Goal: Transaction & Acquisition: Download file/media

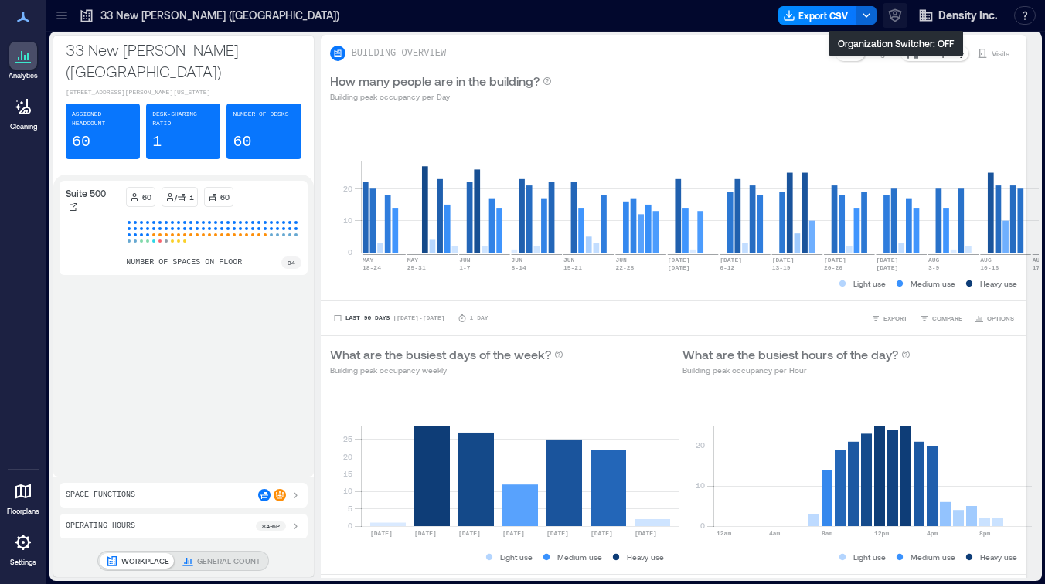
click at [898, 12] on icon "button" at bounding box center [894, 15] width 15 height 15
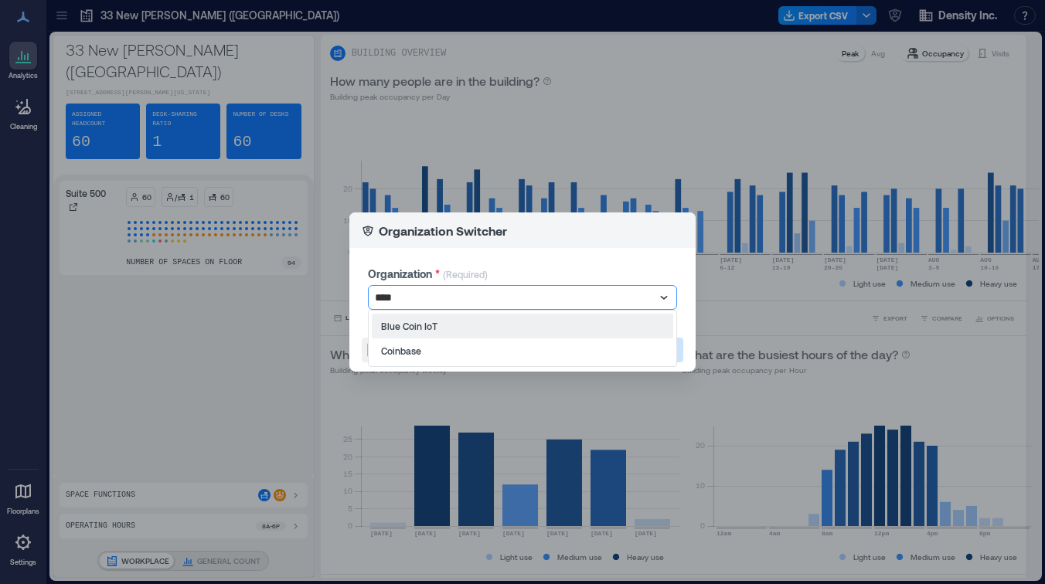
type input "*****"
click at [506, 301] on div at bounding box center [515, 297] width 280 height 19
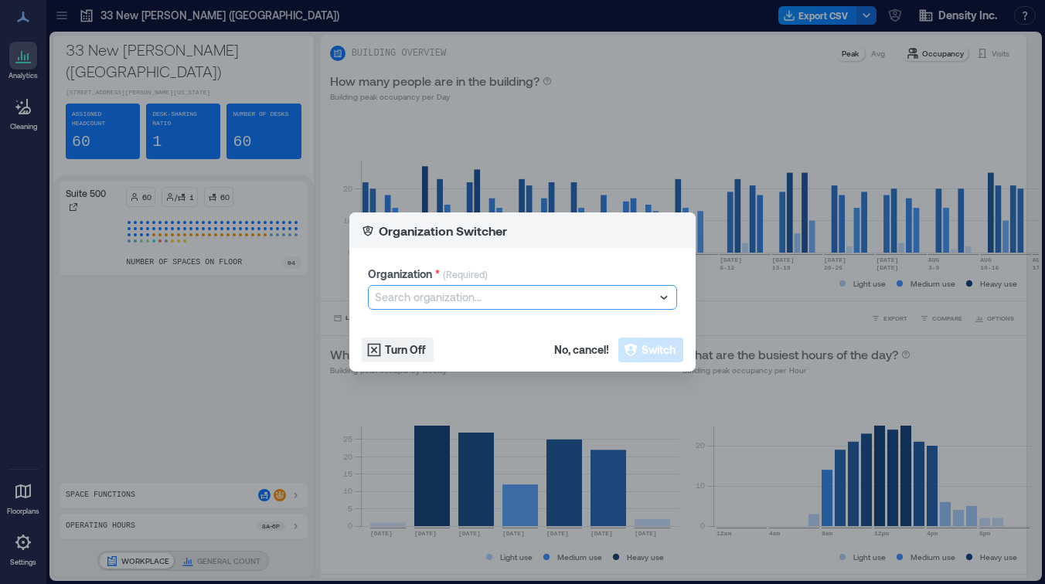
click at [505, 290] on div at bounding box center [515, 297] width 280 height 19
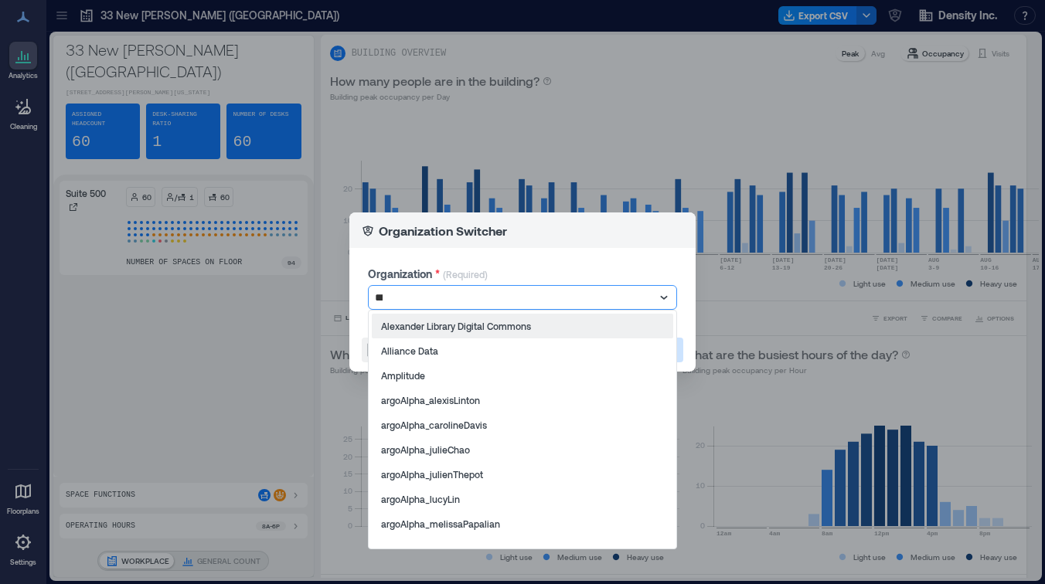
type input "****"
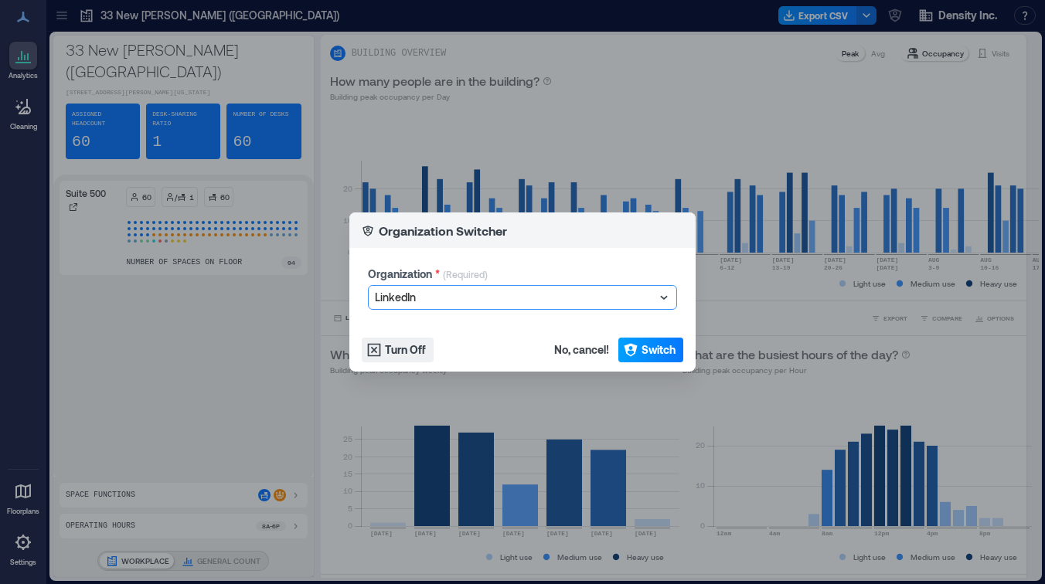
click at [656, 354] on span "Switch" at bounding box center [659, 349] width 34 height 15
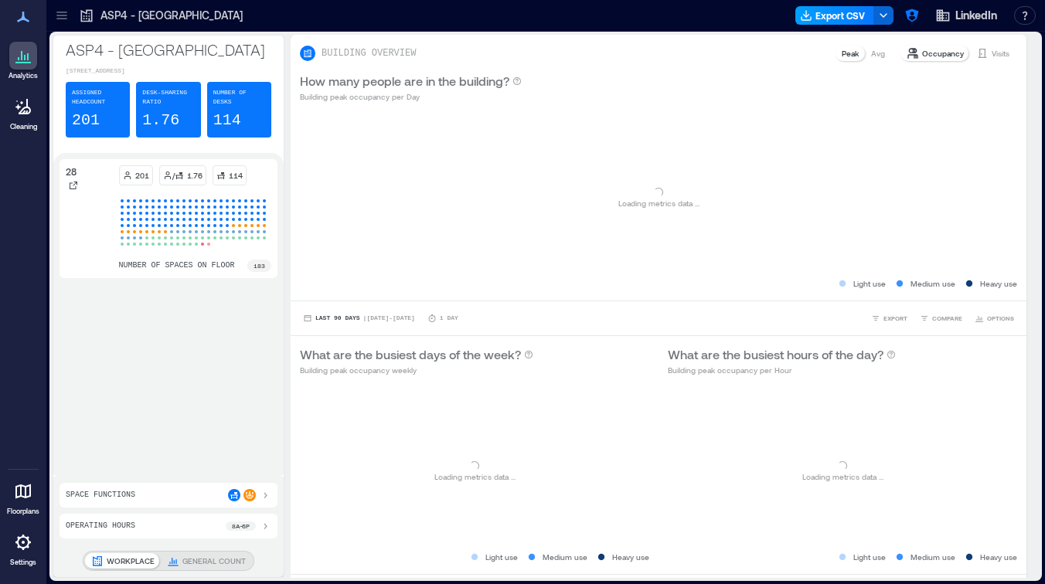
click at [821, 21] on button "Export CSV" at bounding box center [834, 15] width 79 height 19
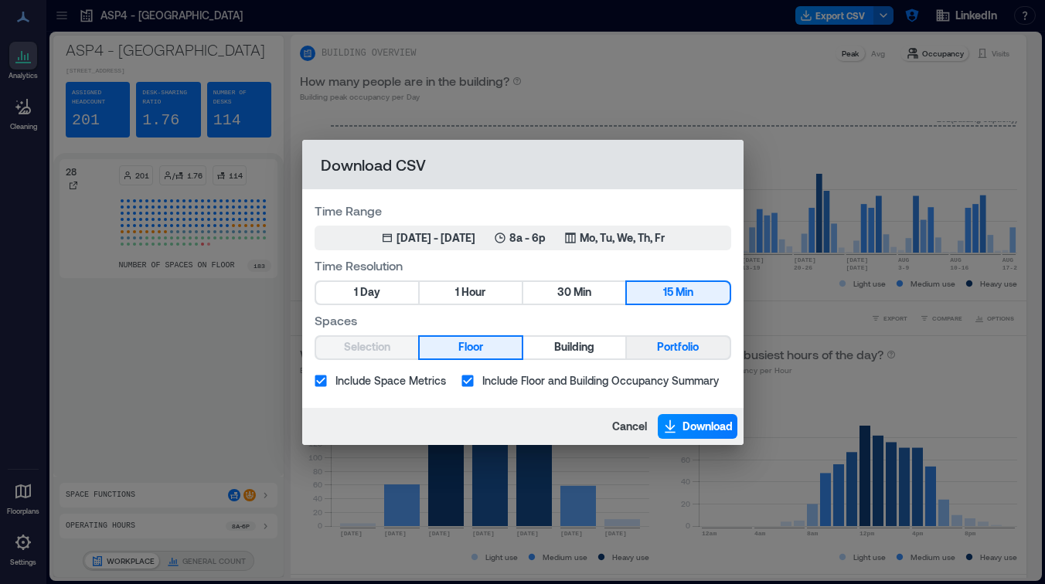
click at [672, 344] on span "Portfolio" at bounding box center [678, 347] width 42 height 19
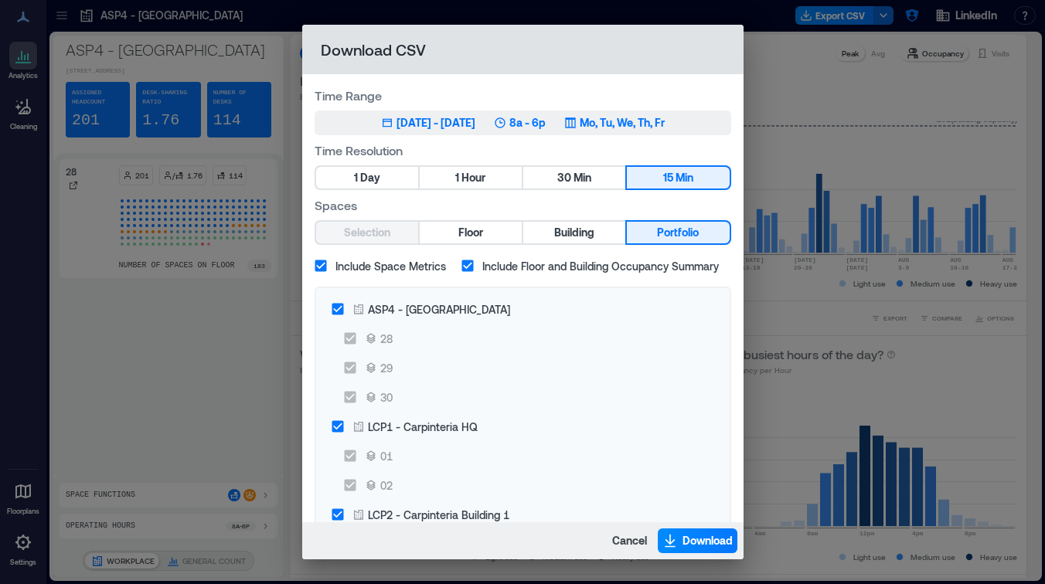
click at [397, 122] on div "[DATE] - [DATE]" at bounding box center [436, 122] width 79 height 15
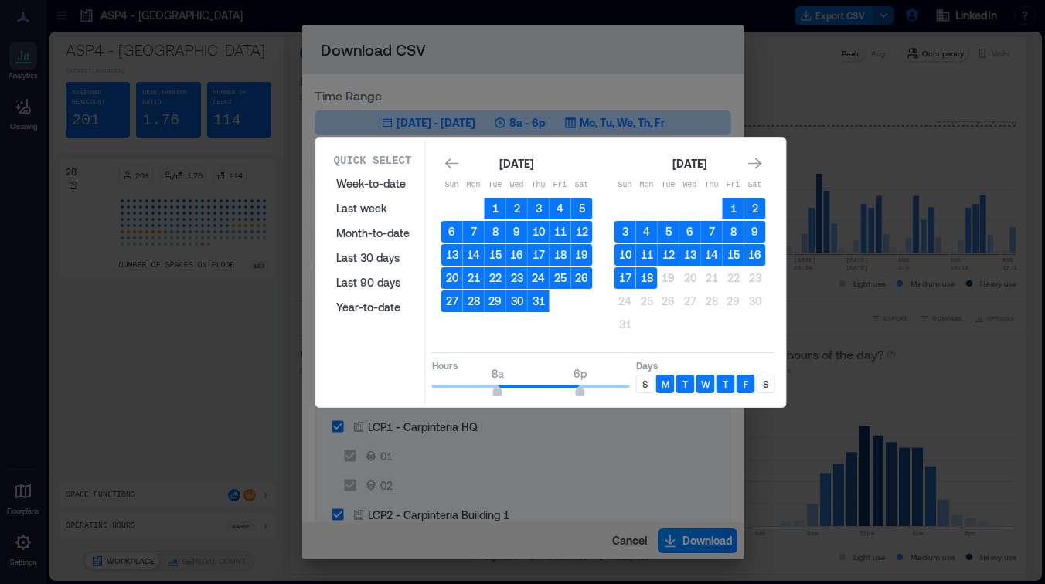
click at [492, 210] on button "1" at bounding box center [496, 209] width 22 height 22
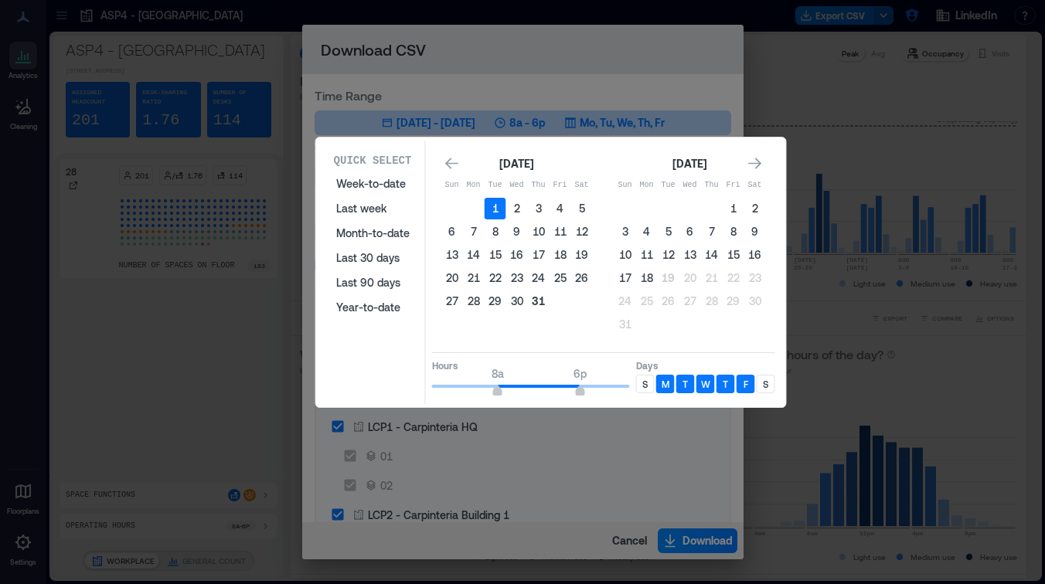
click at [535, 305] on button "31" at bounding box center [539, 302] width 22 height 22
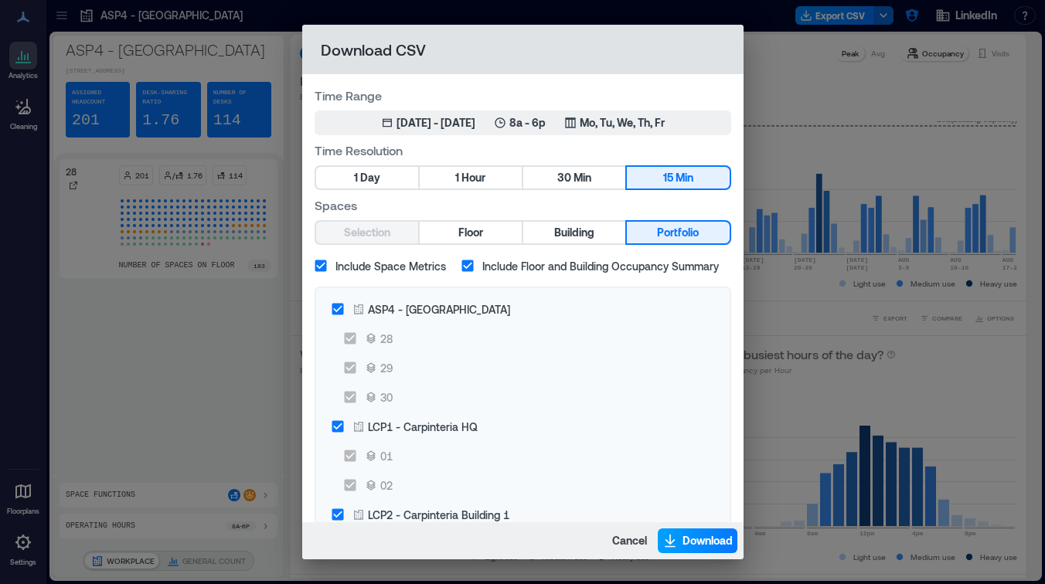
click at [707, 545] on span "Download" at bounding box center [708, 540] width 50 height 15
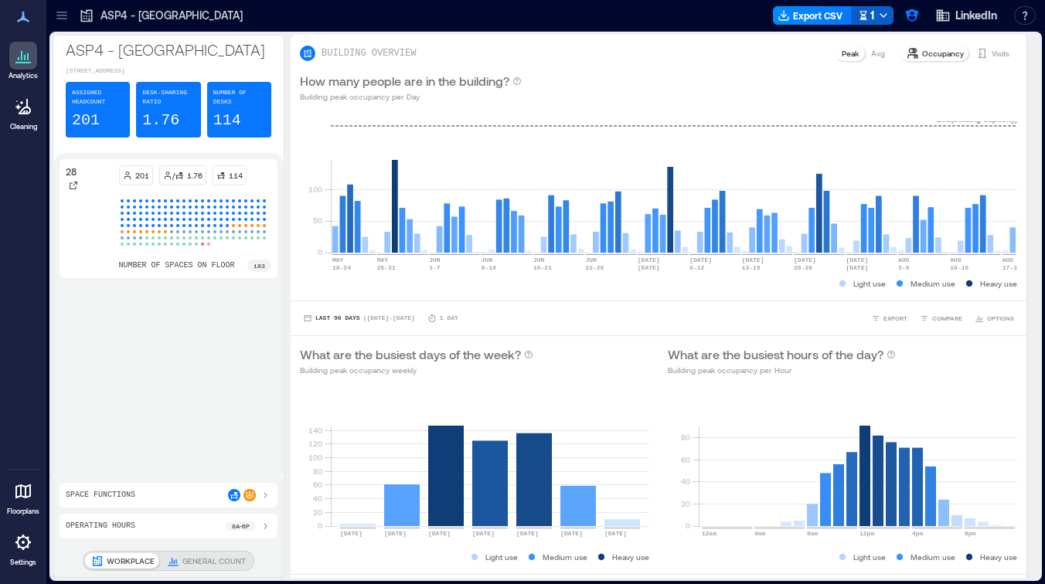
click at [886, 17] on icon "button" at bounding box center [883, 15] width 12 height 12
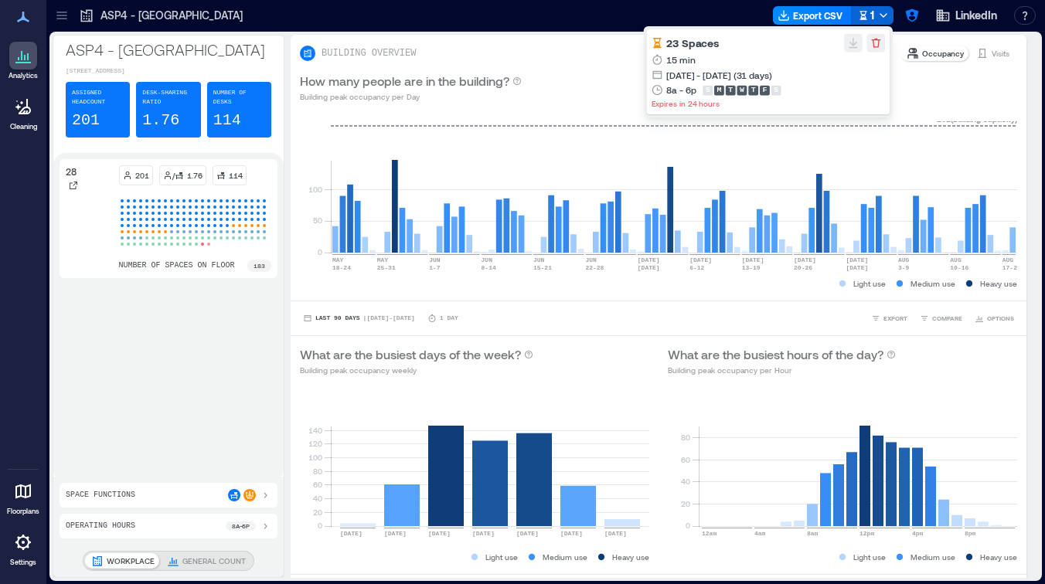
click at [57, 9] on icon at bounding box center [61, 15] width 15 height 15
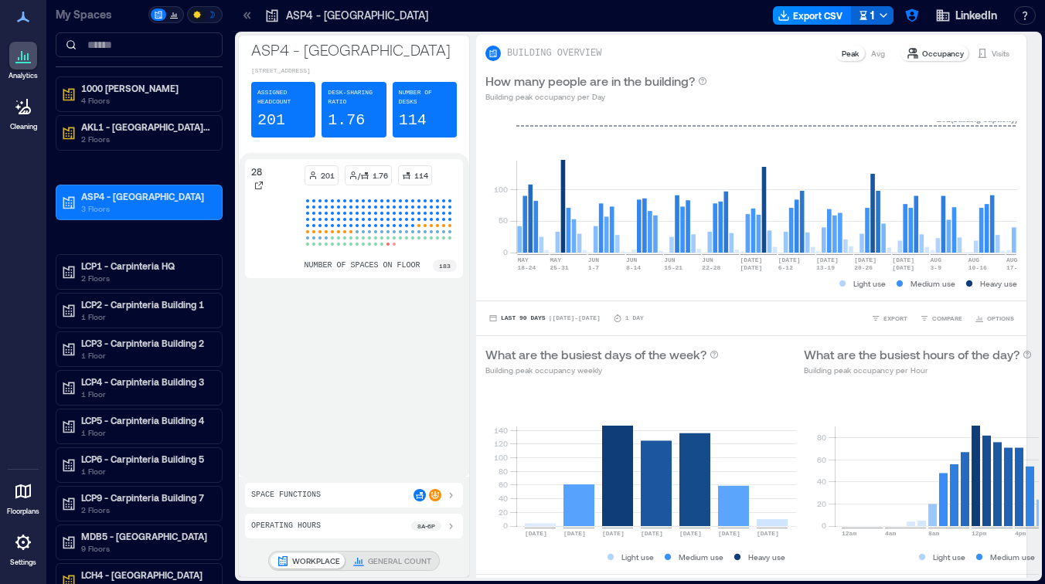
click at [248, 20] on icon at bounding box center [247, 15] width 15 height 15
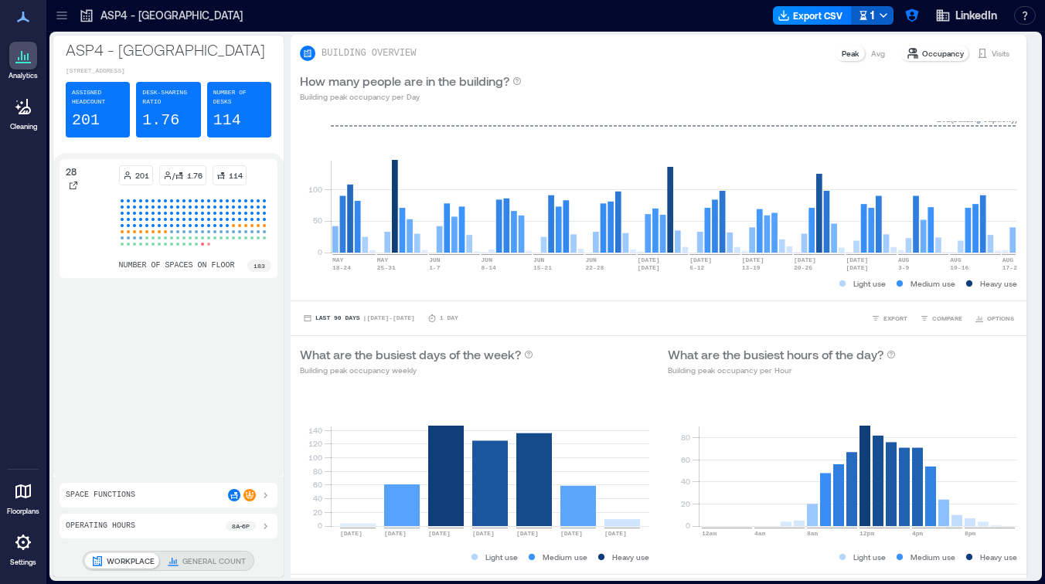
click at [885, 12] on icon "button" at bounding box center [883, 15] width 12 height 12
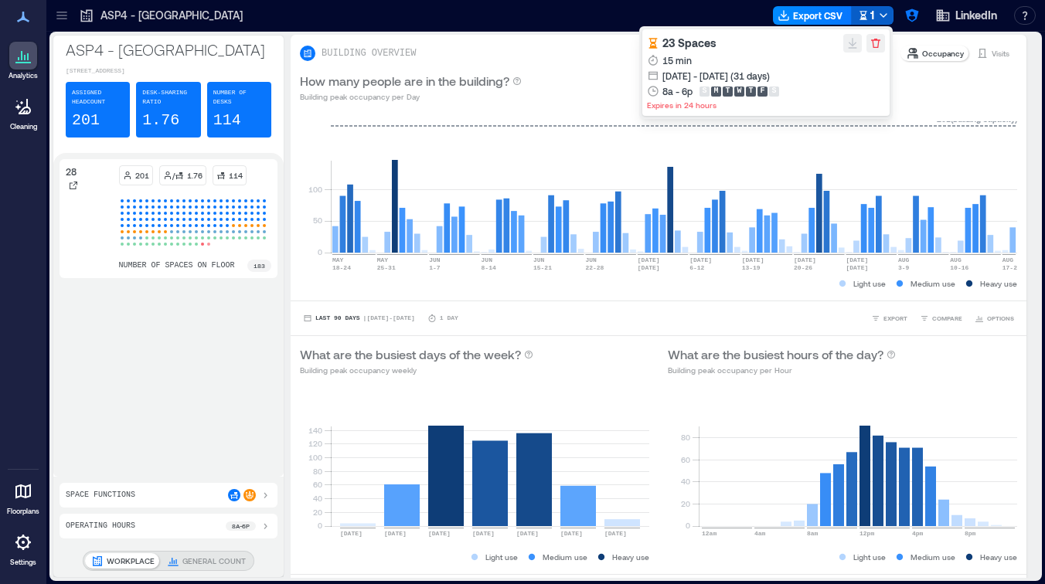
click at [877, 12] on icon "button" at bounding box center [883, 15] width 12 height 12
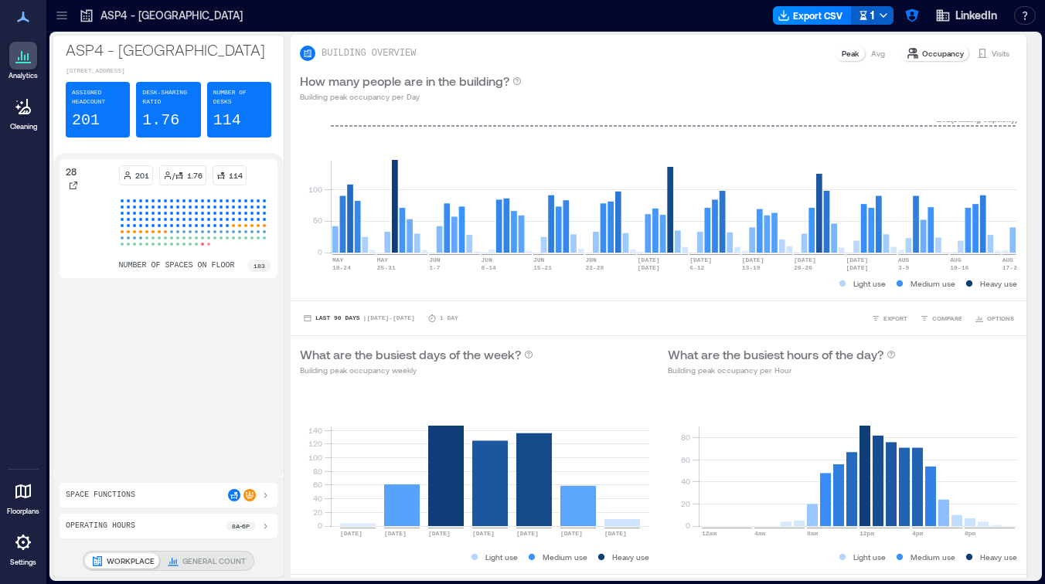
click at [877, 12] on icon "button" at bounding box center [883, 15] width 12 height 12
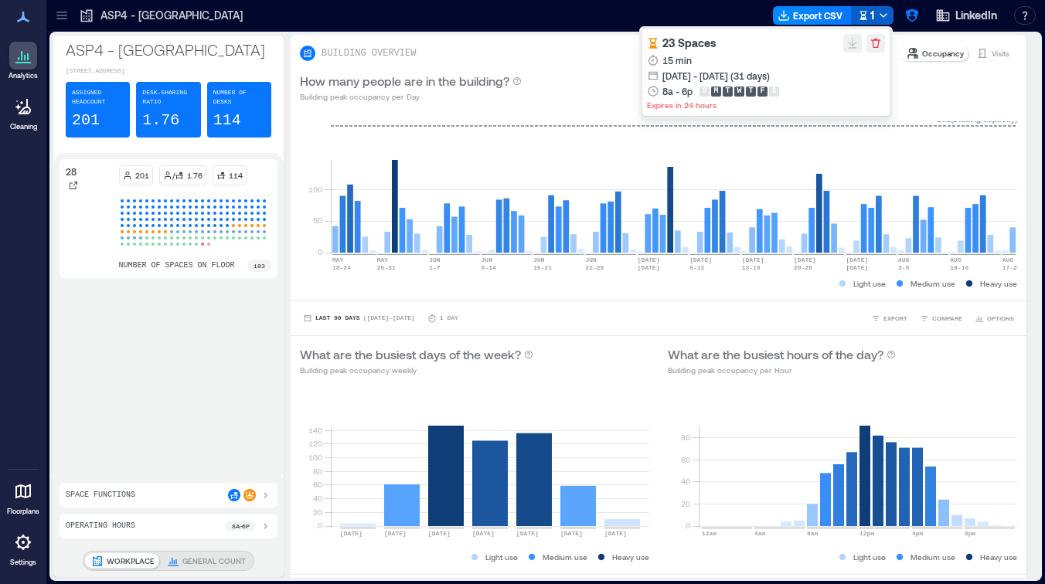
click at [877, 12] on icon "button" at bounding box center [883, 15] width 12 height 12
